Goal: Information Seeking & Learning: Learn about a topic

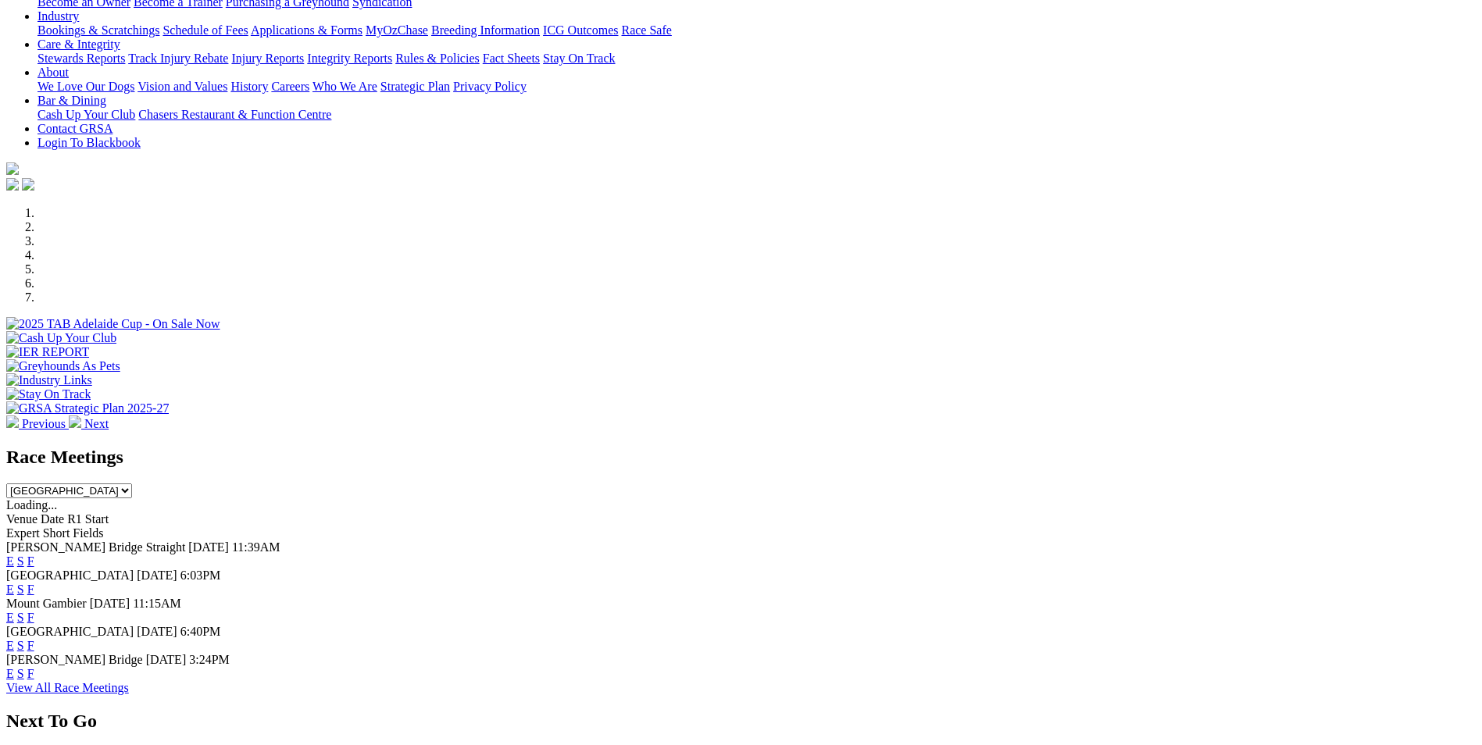
scroll to position [313, 0]
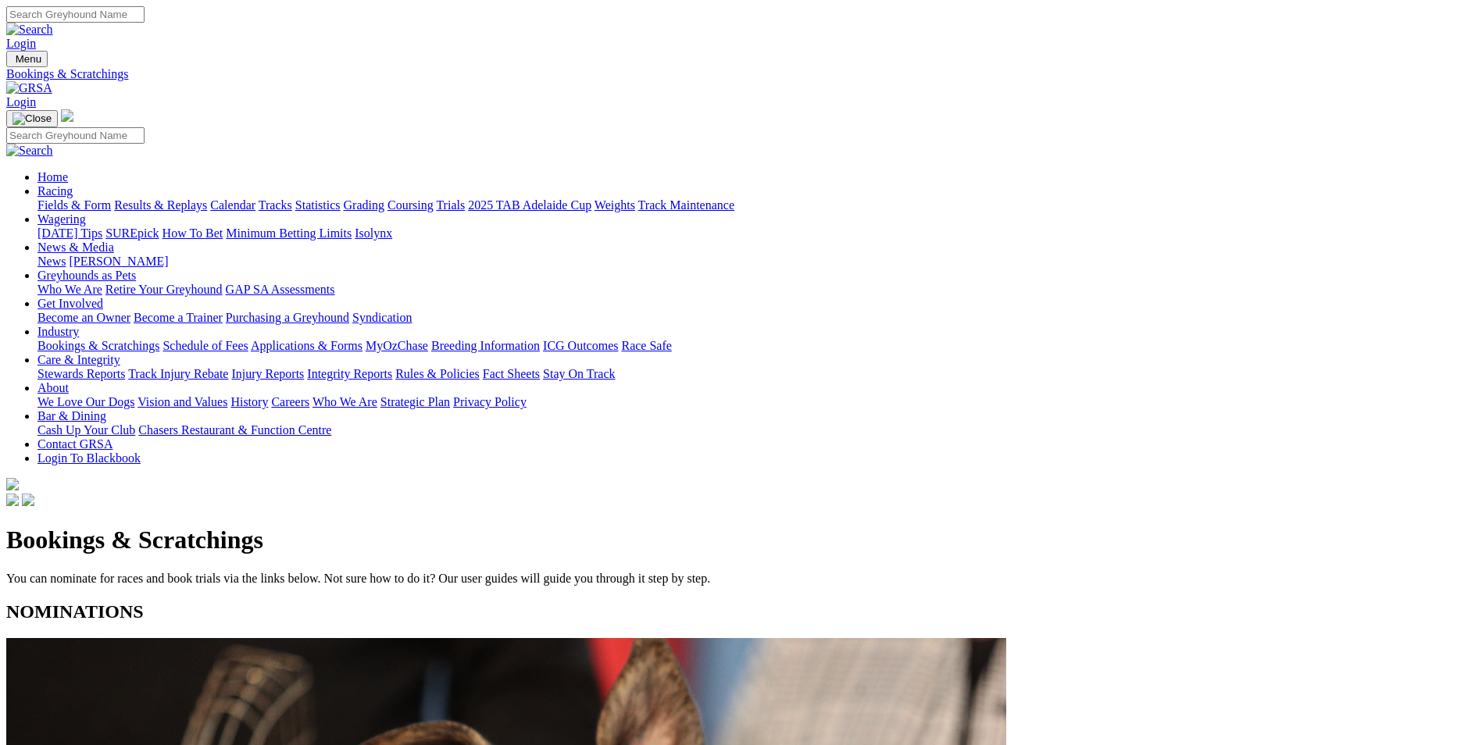
click at [114, 241] on link "News & Media" at bounding box center [76, 247] width 77 height 13
click at [73, 184] on link "Racing" at bounding box center [55, 190] width 35 height 13
click at [79, 325] on link "Industry" at bounding box center [58, 331] width 41 height 13
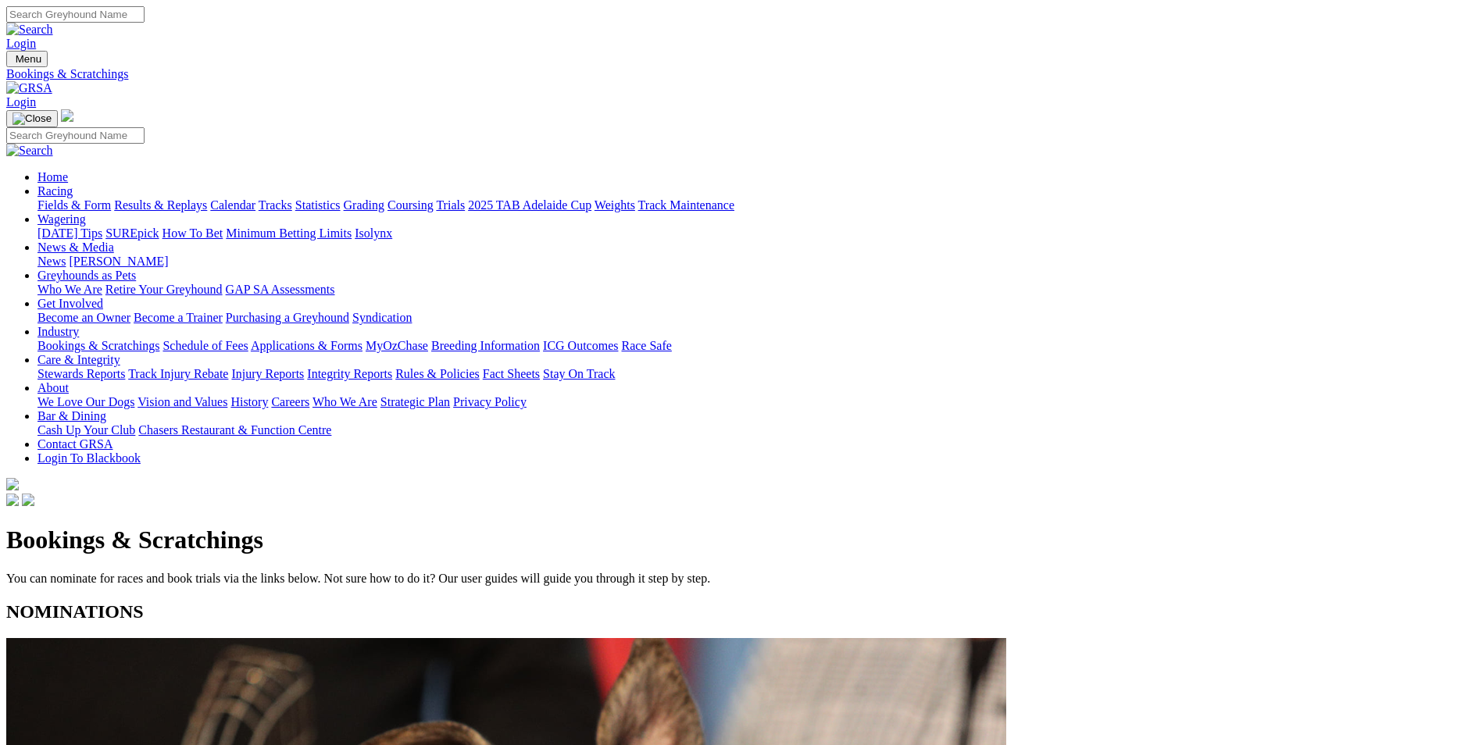
click at [73, 184] on link "Racing" at bounding box center [55, 190] width 35 height 13
click at [256, 198] on link "Calendar" at bounding box center [232, 204] width 45 height 13
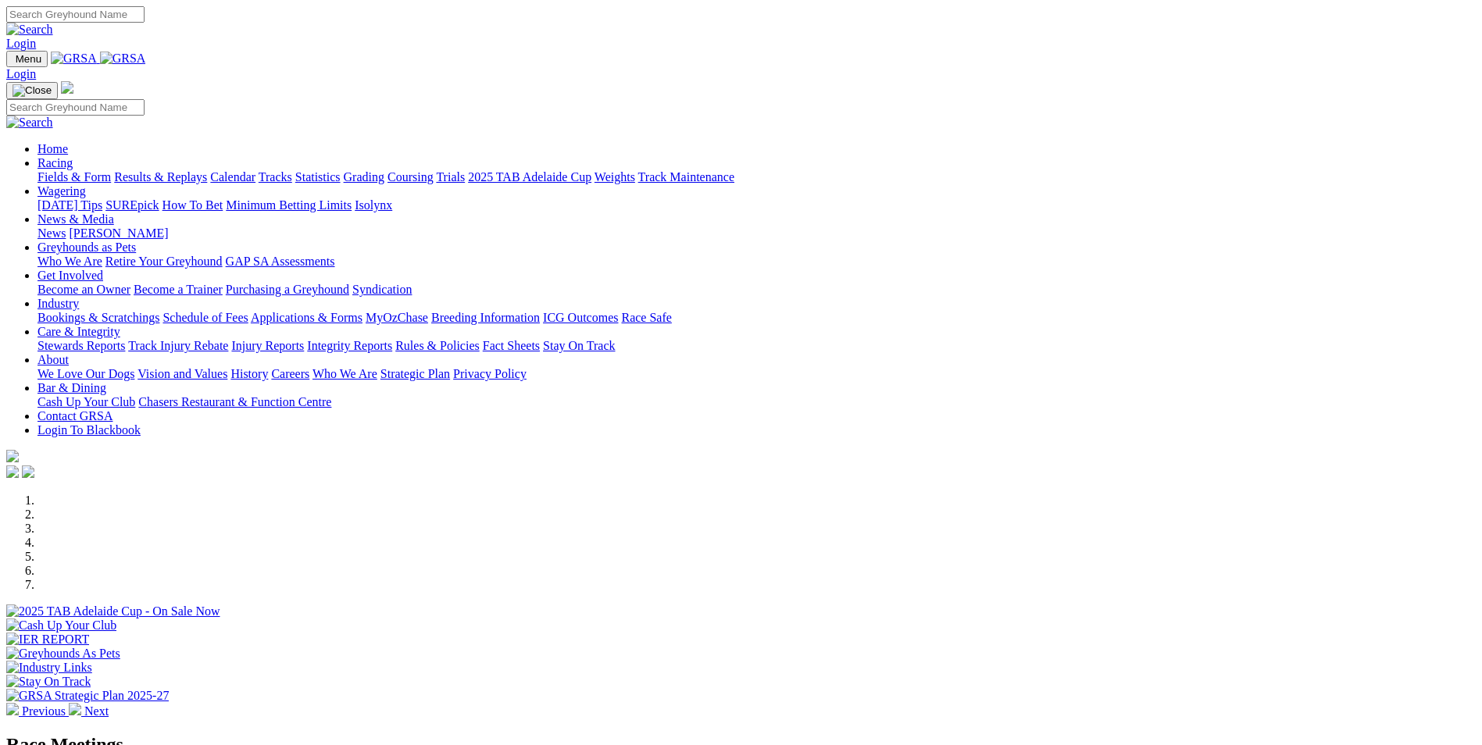
scroll to position [313, 0]
click at [66, 227] on link "News" at bounding box center [52, 233] width 28 height 13
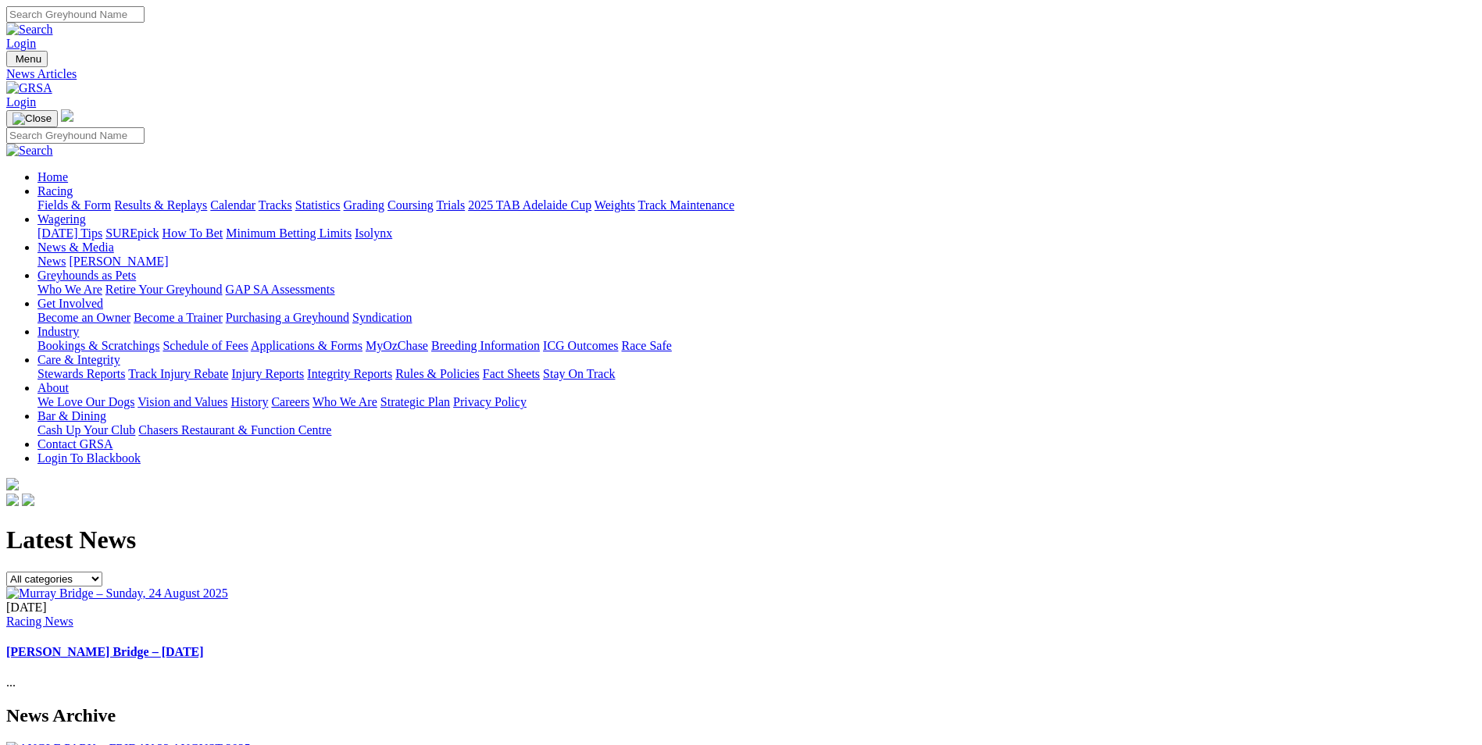
click at [66, 255] on link "News" at bounding box center [52, 261] width 28 height 13
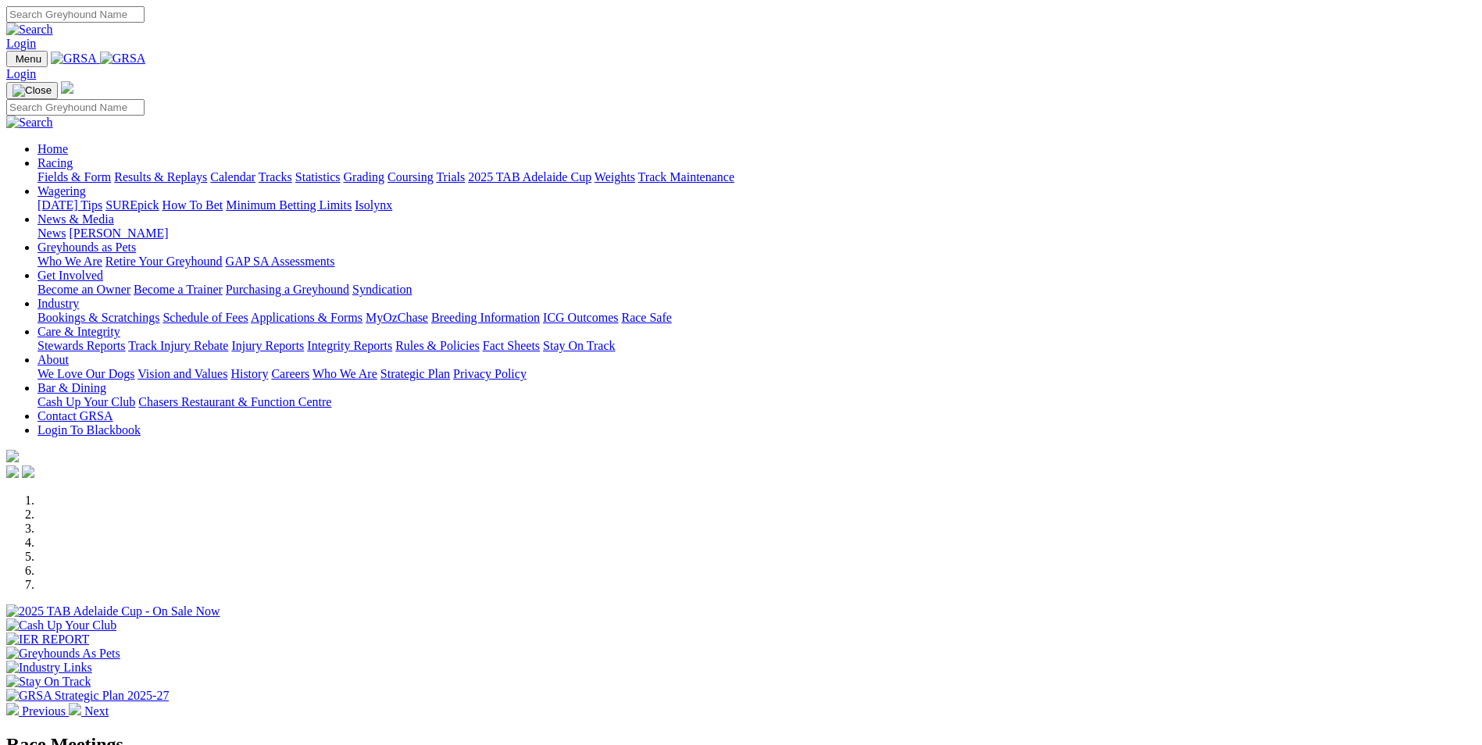
scroll to position [391, 0]
